Goal: Navigation & Orientation: Understand site structure

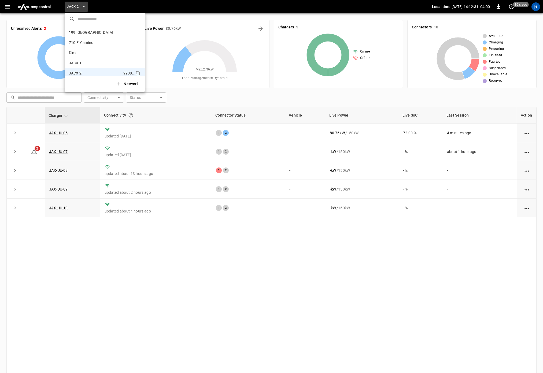
scroll to position [35, 0]
click at [244, 83] on div at bounding box center [271, 186] width 543 height 373
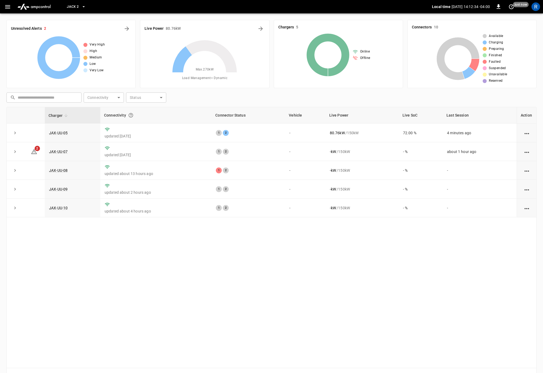
click at [72, 7] on span "JACX 2" at bounding box center [73, 7] width 12 height 6
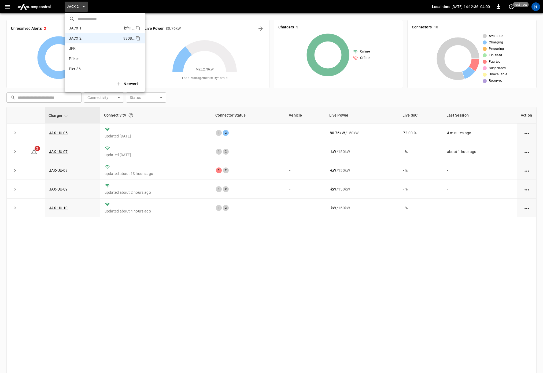
click at [78, 30] on p "JACX 1" at bounding box center [95, 27] width 53 height 5
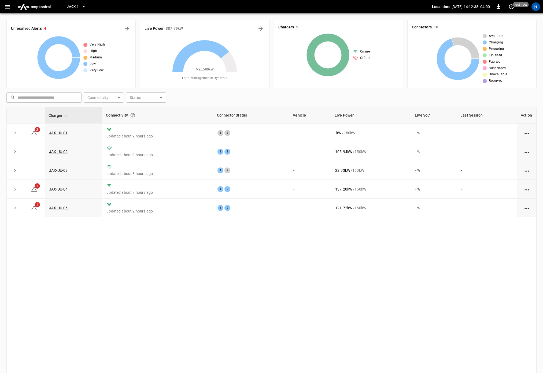
click at [80, 7] on button "JACX 1" at bounding box center [76, 7] width 23 height 10
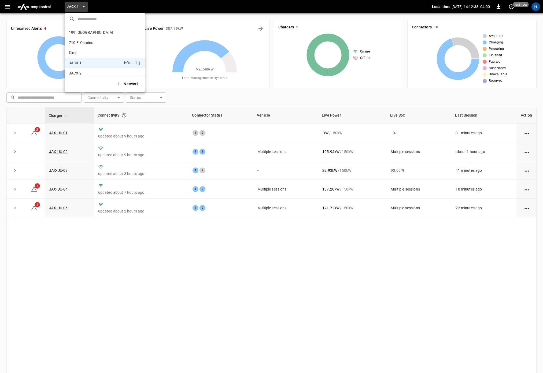
scroll to position [29, 0]
click at [88, 74] on p "Pier 36" at bounding box center [95, 74] width 53 height 5
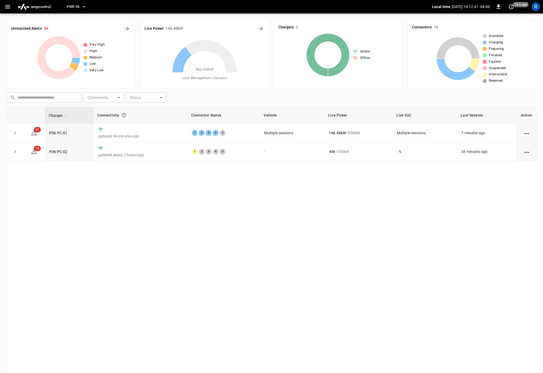
click at [74, 6] on span "Pier 36" at bounding box center [73, 7] width 13 height 6
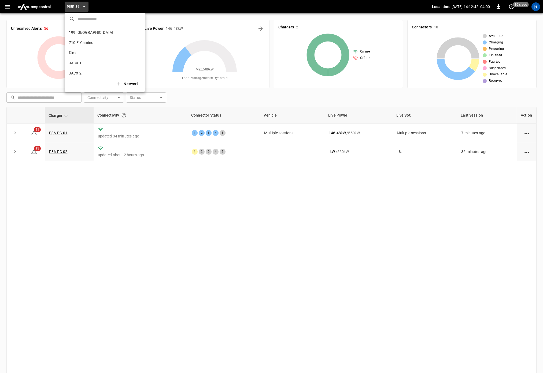
scroll to position [35, 0]
click at [81, 47] on p "JFK" at bounding box center [95, 48] width 52 height 5
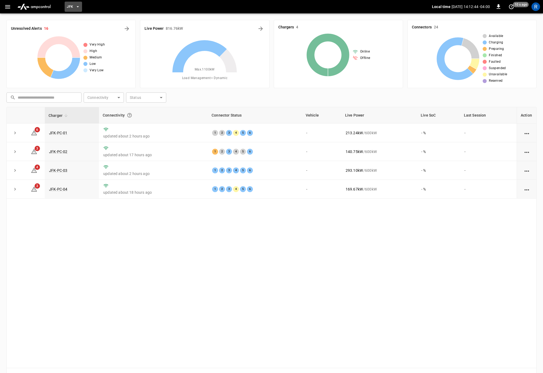
click at [81, 5] on button "JFK" at bounding box center [73, 7] width 17 height 10
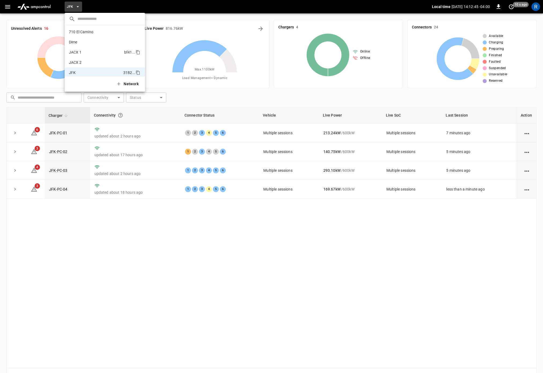
scroll to position [0, 0]
click at [92, 30] on p "199 [GEOGRAPHIC_DATA]" at bounding box center [95, 32] width 53 height 5
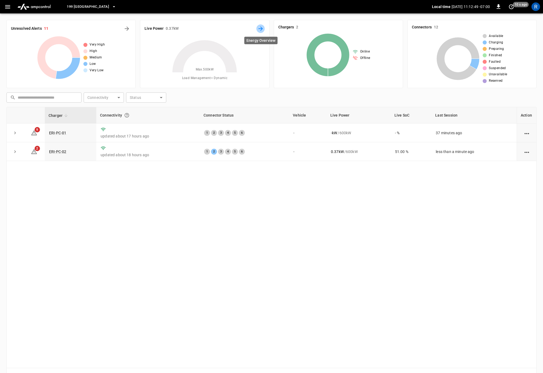
click at [260, 28] on icon "Energy Overview" at bounding box center [260, 29] width 4 height 4
